Goal: Information Seeking & Learning: Learn about a topic

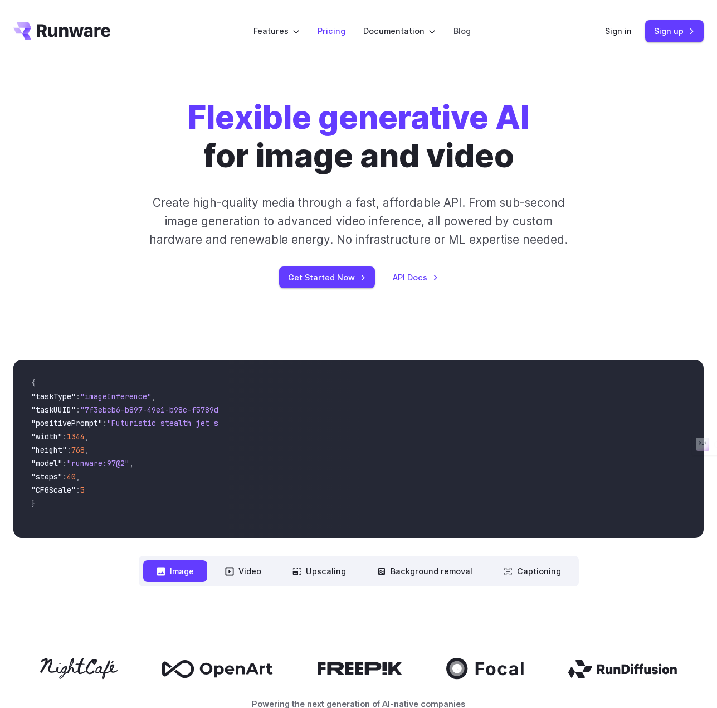
click at [331, 32] on link "Pricing" at bounding box center [332, 31] width 28 height 13
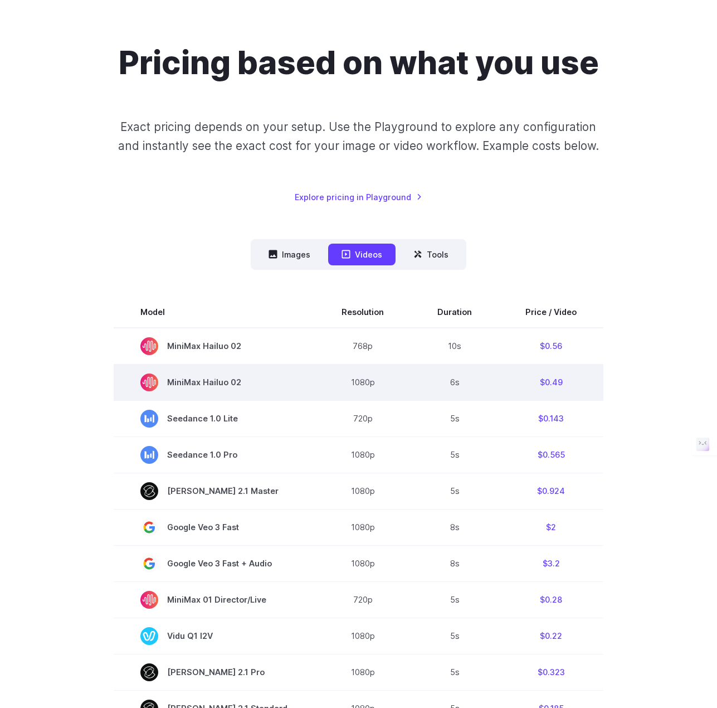
scroll to position [56, 0]
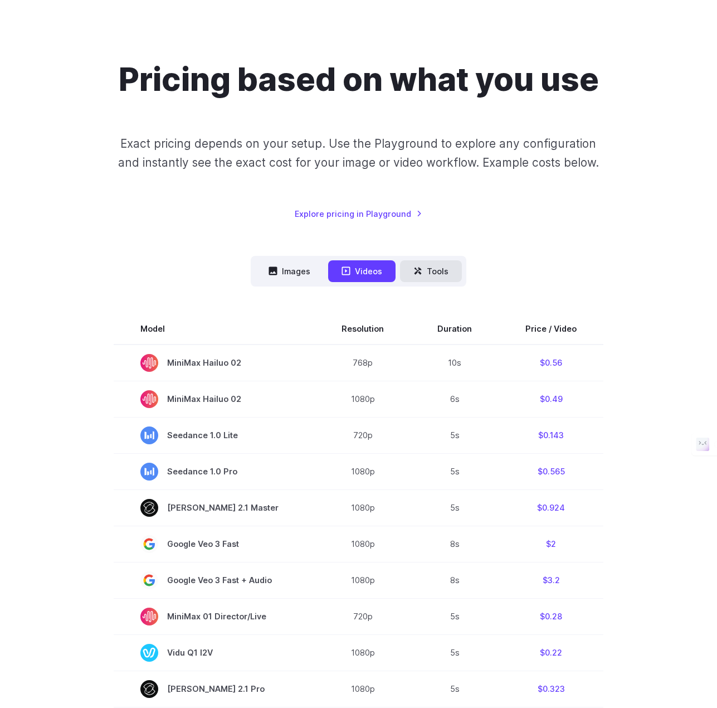
click at [426, 271] on button "Tools" at bounding box center [431, 271] width 62 height 22
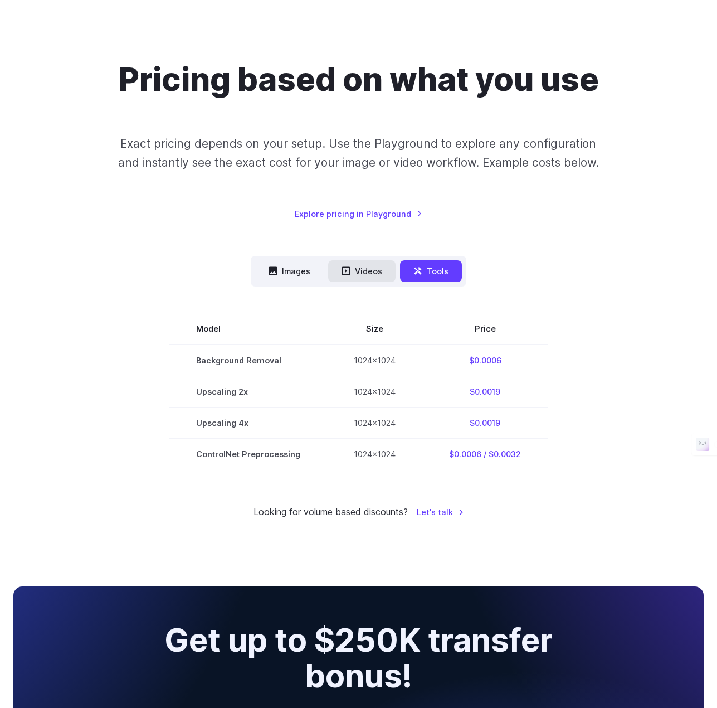
drag, startPoint x: 364, startPoint y: 276, endPoint x: 371, endPoint y: 278, distance: 6.9
click at [365, 276] on button "Videos" at bounding box center [361, 271] width 67 height 22
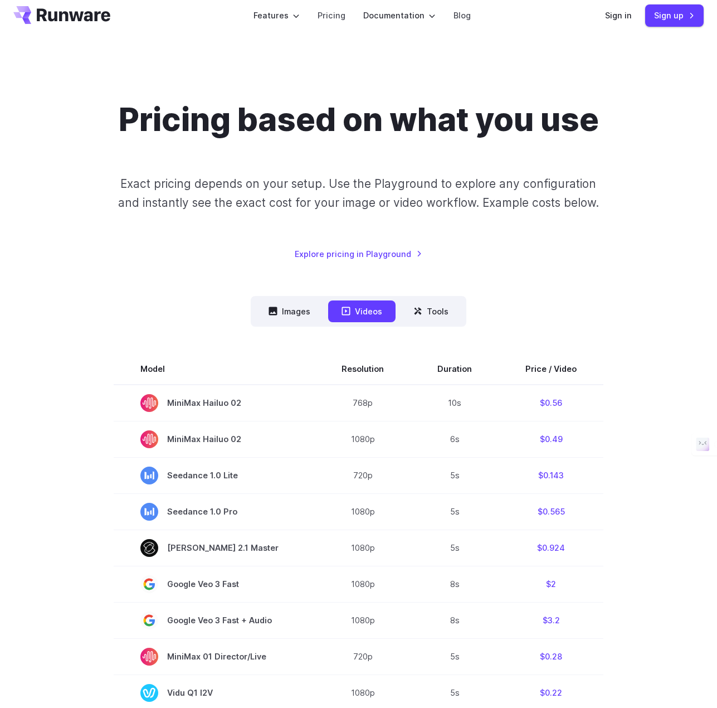
scroll to position [0, 0]
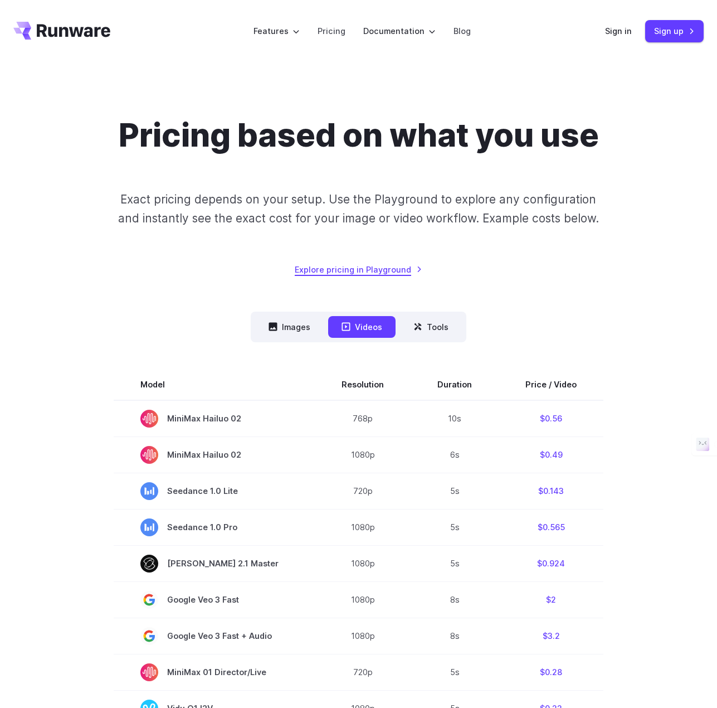
click at [401, 270] on link "Explore pricing in Playground" at bounding box center [359, 269] width 128 height 13
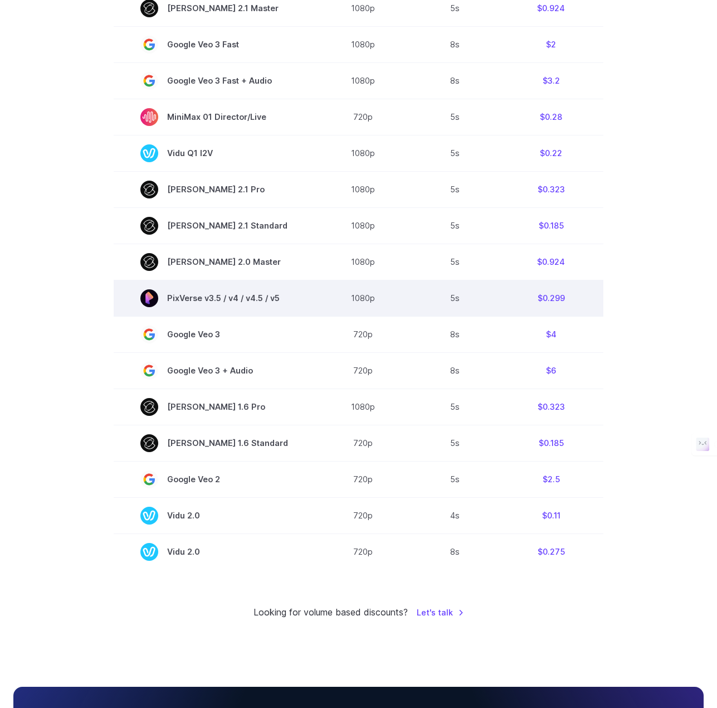
scroll to position [557, 0]
